Goal: Information Seeking & Learning: Find specific fact

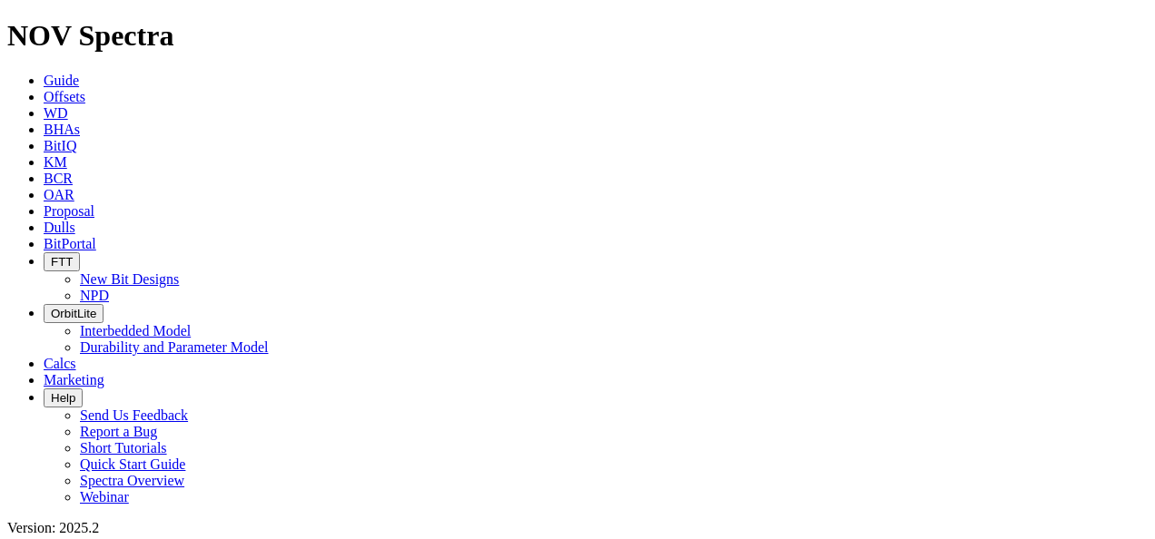
scroll to position [56, 0]
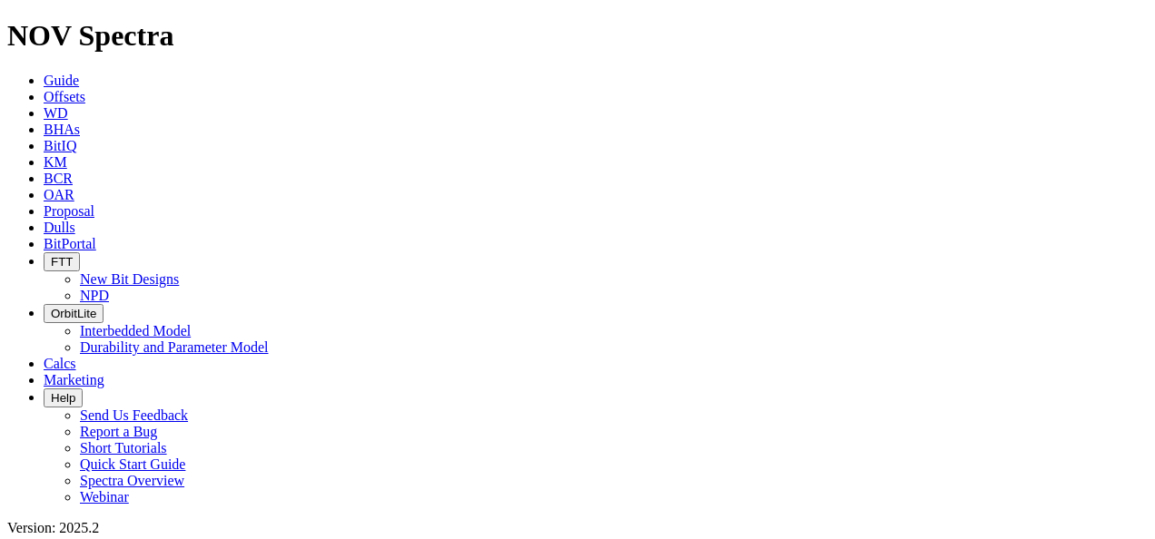
scroll to position [0, 0]
type input "Anderreamer [GEOGRAPHIC_DATA]"
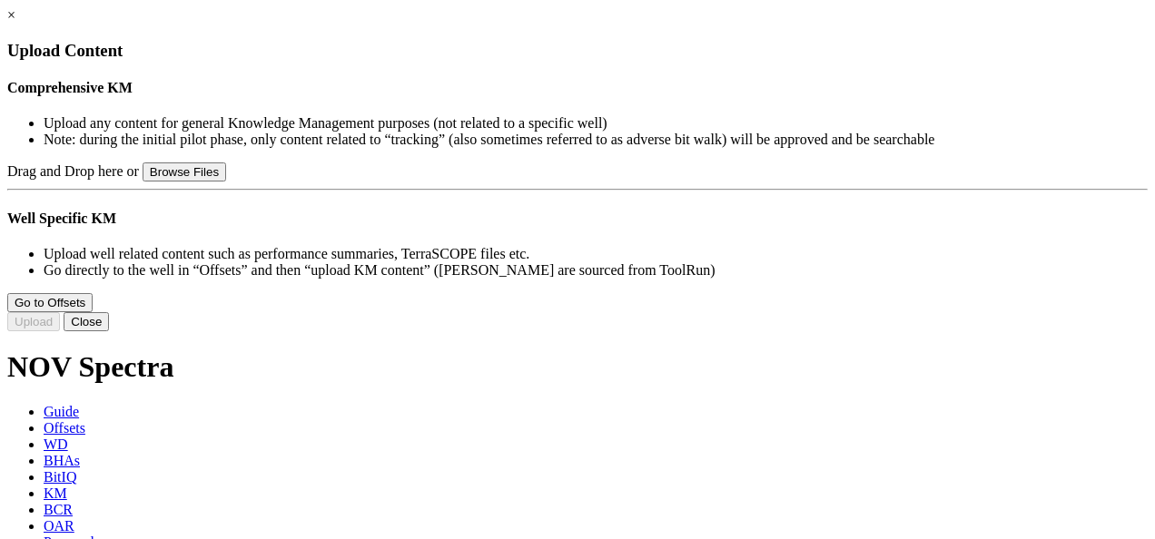
click at [15, 23] on link "×" at bounding box center [11, 14] width 8 height 15
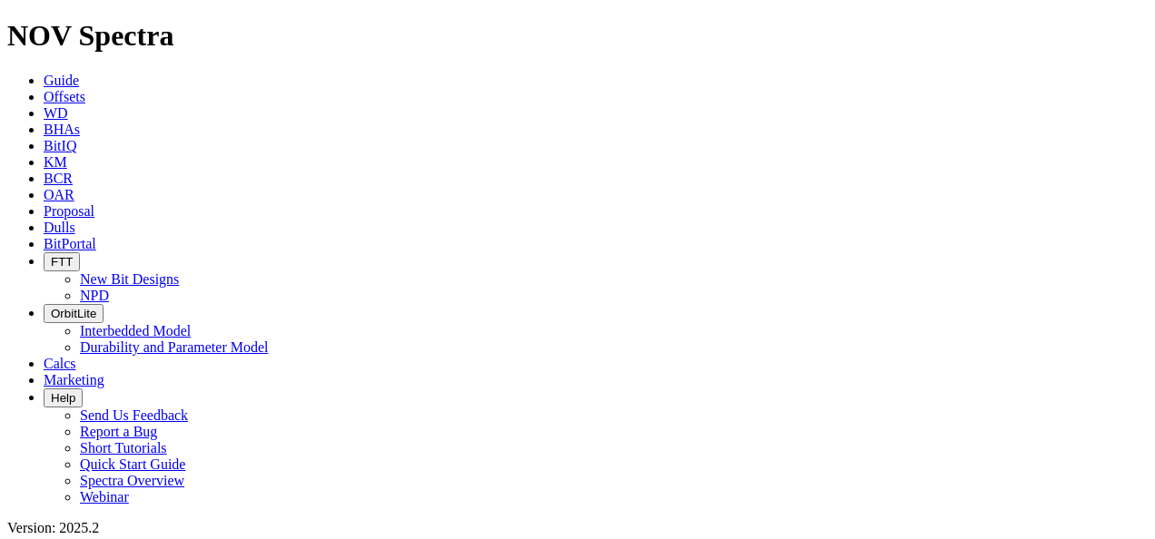
radio input "true"
radio input "false"
drag, startPoint x: 349, startPoint y: 93, endPoint x: 290, endPoint y: 93, distance: 59.0
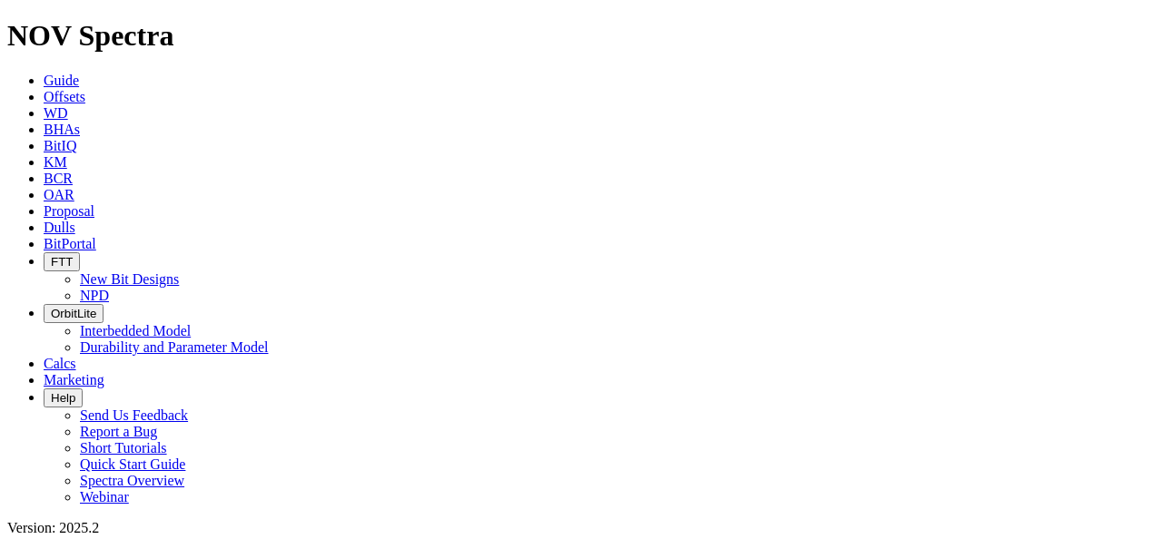
type input "Anderreamer"
radio input "true"
radio input "false"
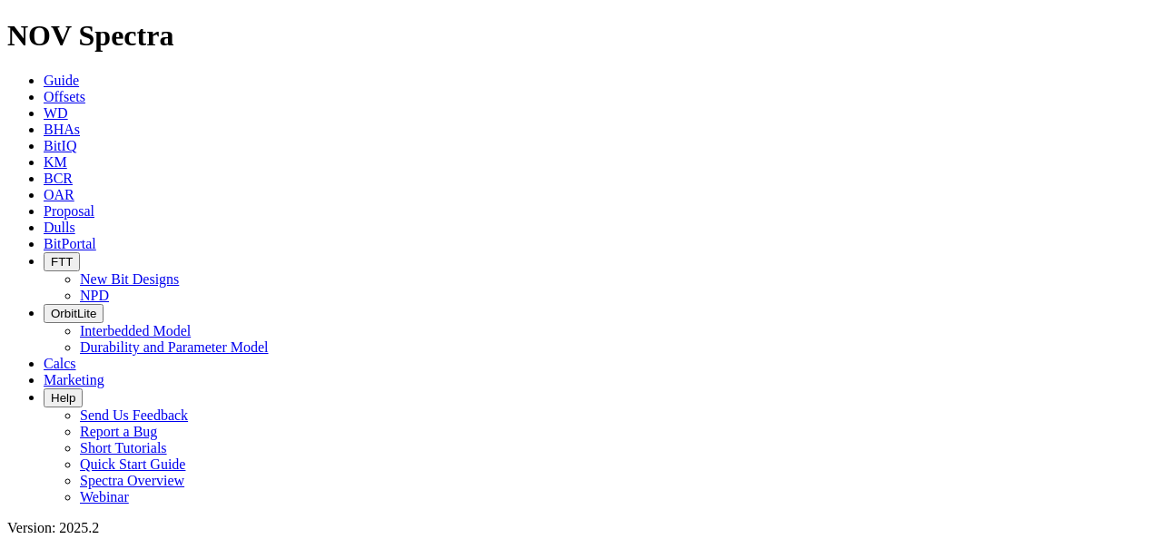
type input "Anderreamer Performance Summary"
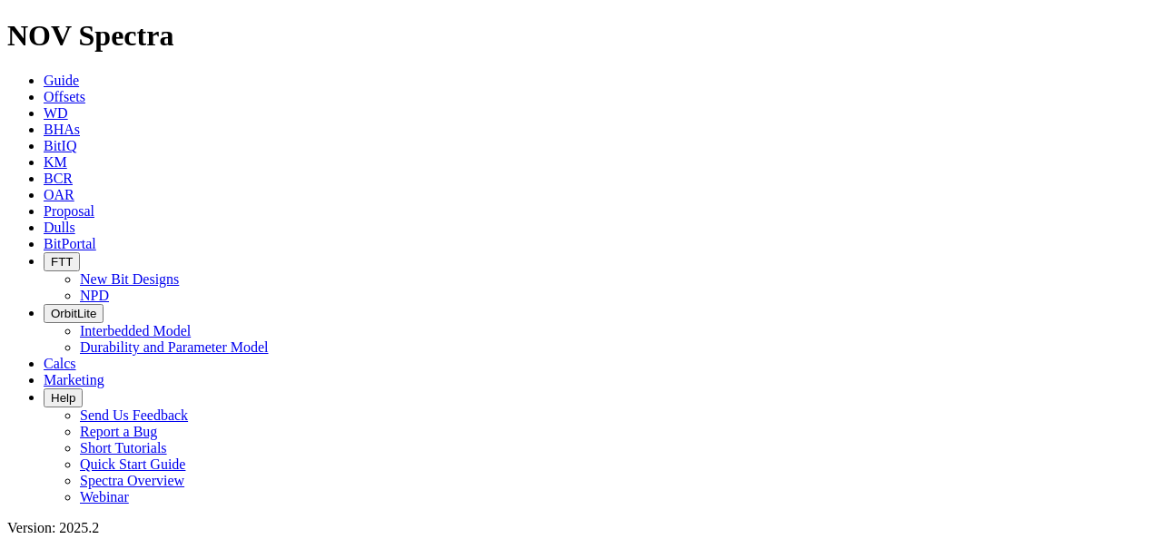
scroll to position [2583, 0]
